Goal: Task Accomplishment & Management: Manage account settings

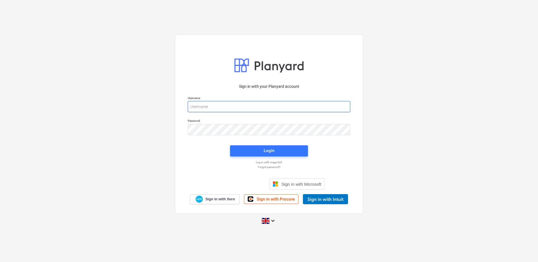
click at [258, 107] on input "email" at bounding box center [269, 106] width 163 height 11
type input "Cowman01256!"
click at [266, 107] on input "email" at bounding box center [269, 106] width 163 height 11
type input "[EMAIL_ADDRESS][DOMAIN_NAME]"
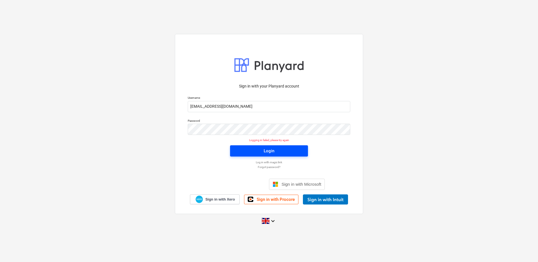
click at [282, 155] on button "Login" at bounding box center [269, 150] width 78 height 11
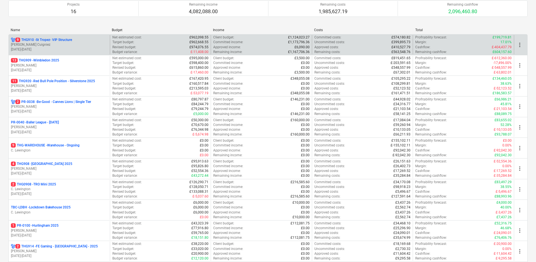
scroll to position [261, 0]
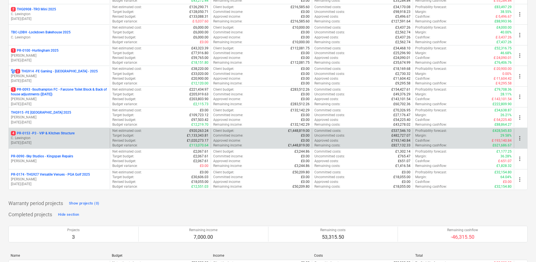
click at [61, 131] on p "4 PR-0153 - P3 - VIP & Kitchen Structure" at bounding box center [43, 133] width 64 height 5
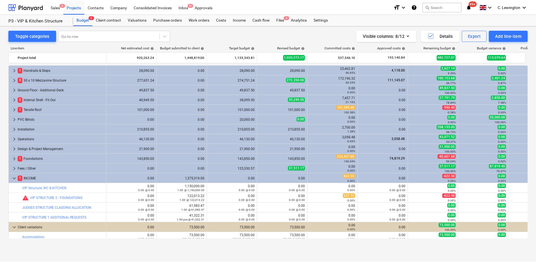
scroll to position [3, 0]
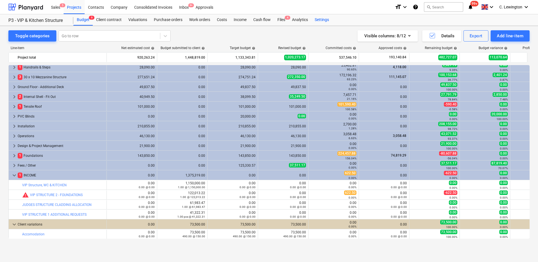
click at [329, 18] on div "Settings" at bounding box center [321, 19] width 21 height 11
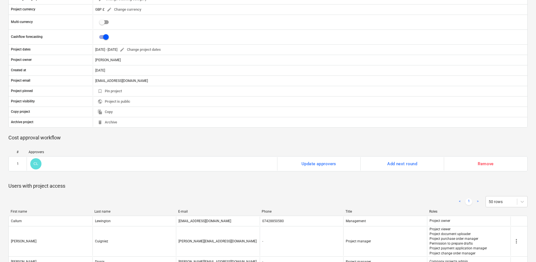
scroll to position [242, 0]
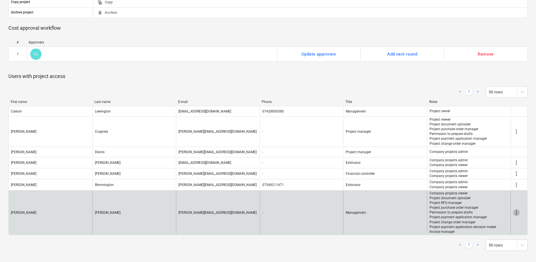
click at [517, 213] on span "more_vert" at bounding box center [516, 212] width 7 height 7
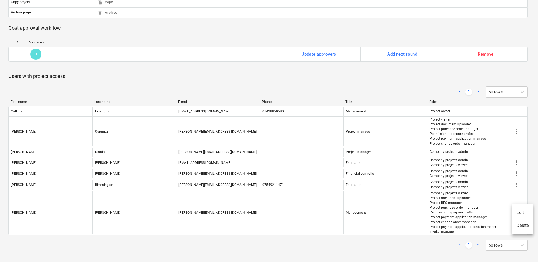
click at [520, 209] on li "Edit" at bounding box center [522, 212] width 21 height 13
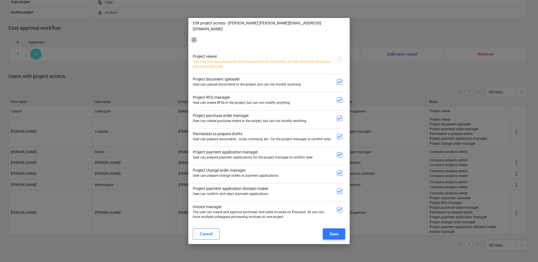
click at [197, 36] on span "close" at bounding box center [194, 39] width 7 height 7
